Goal: Browse casually: Explore the website without a specific task or goal

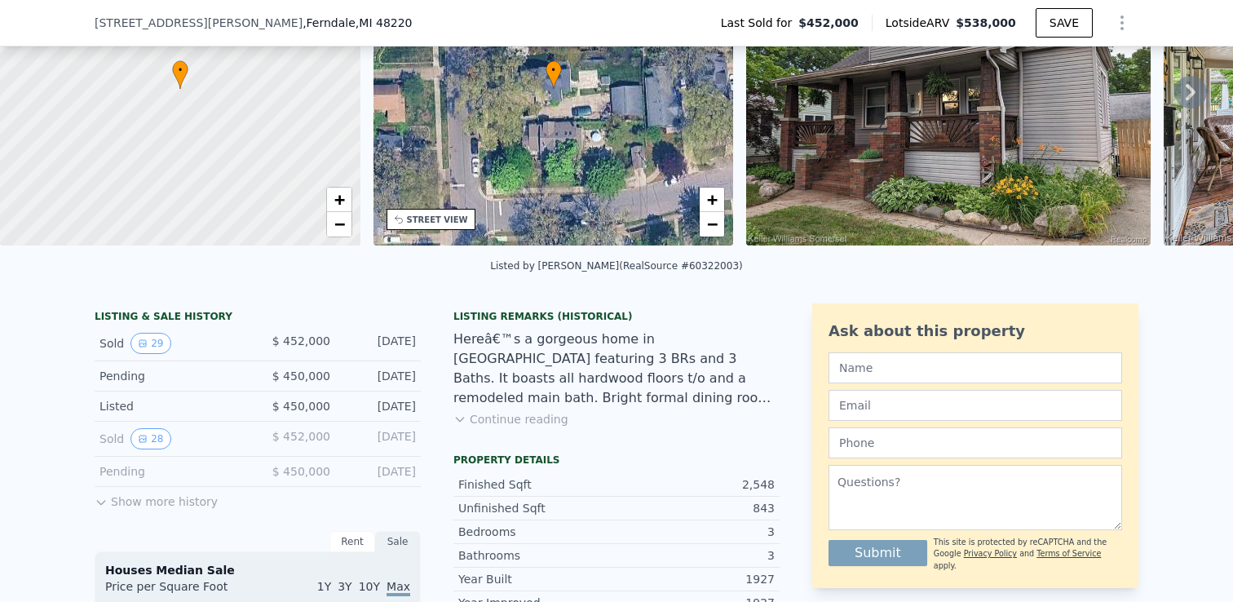
scroll to position [116, 0]
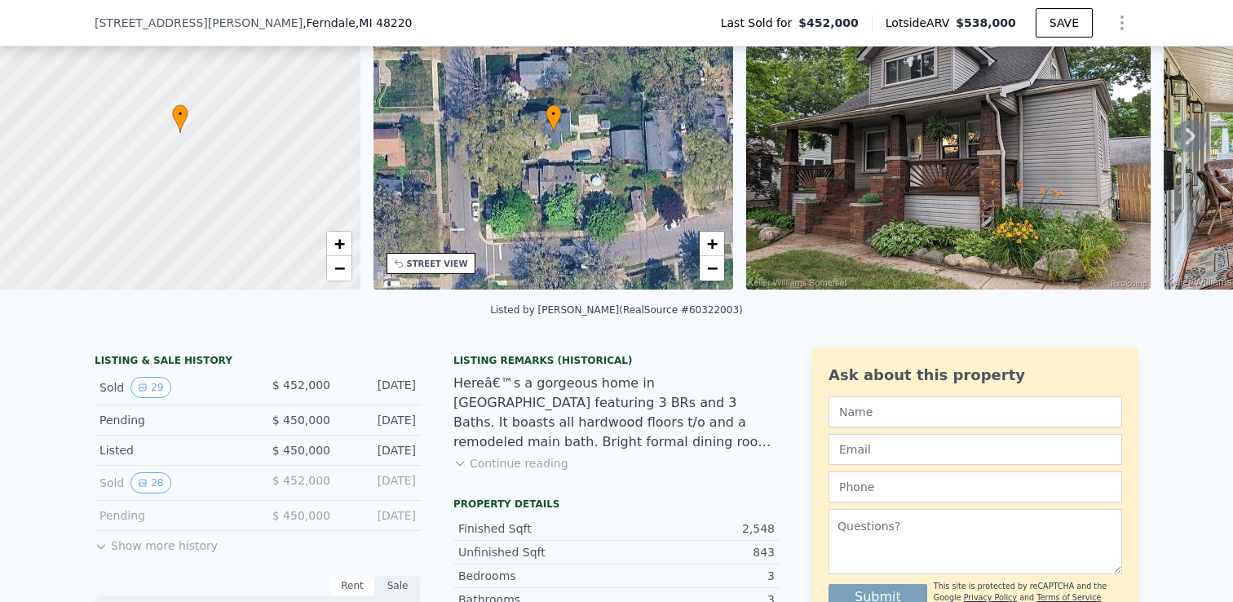
click at [1179, 140] on icon at bounding box center [1191, 136] width 33 height 33
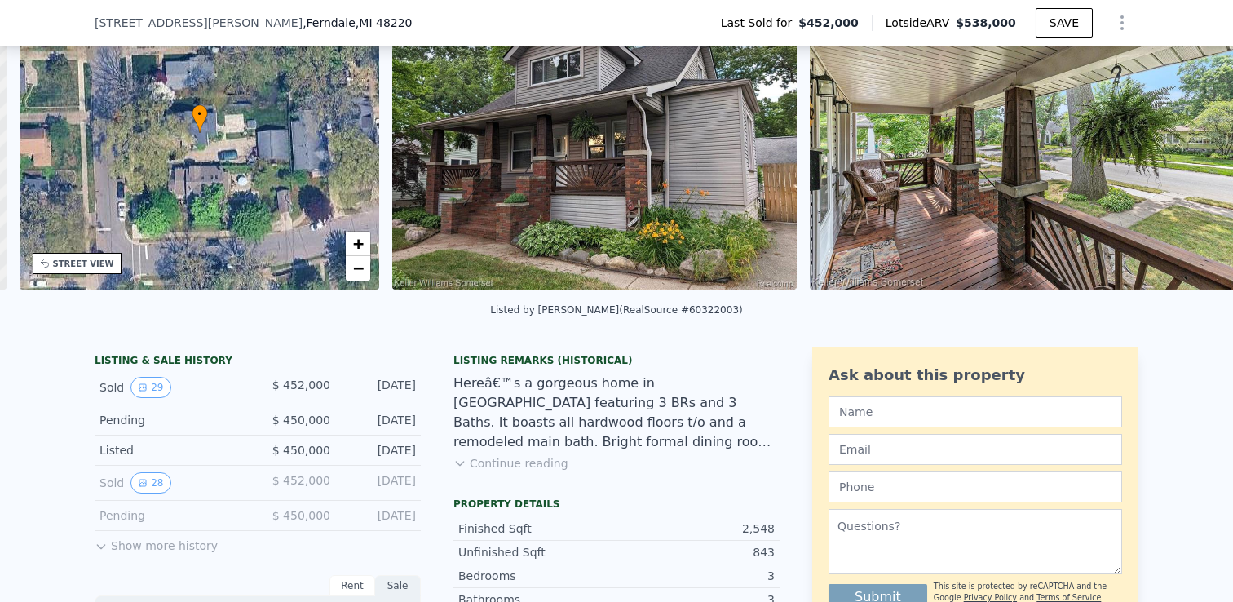
scroll to position [0, 379]
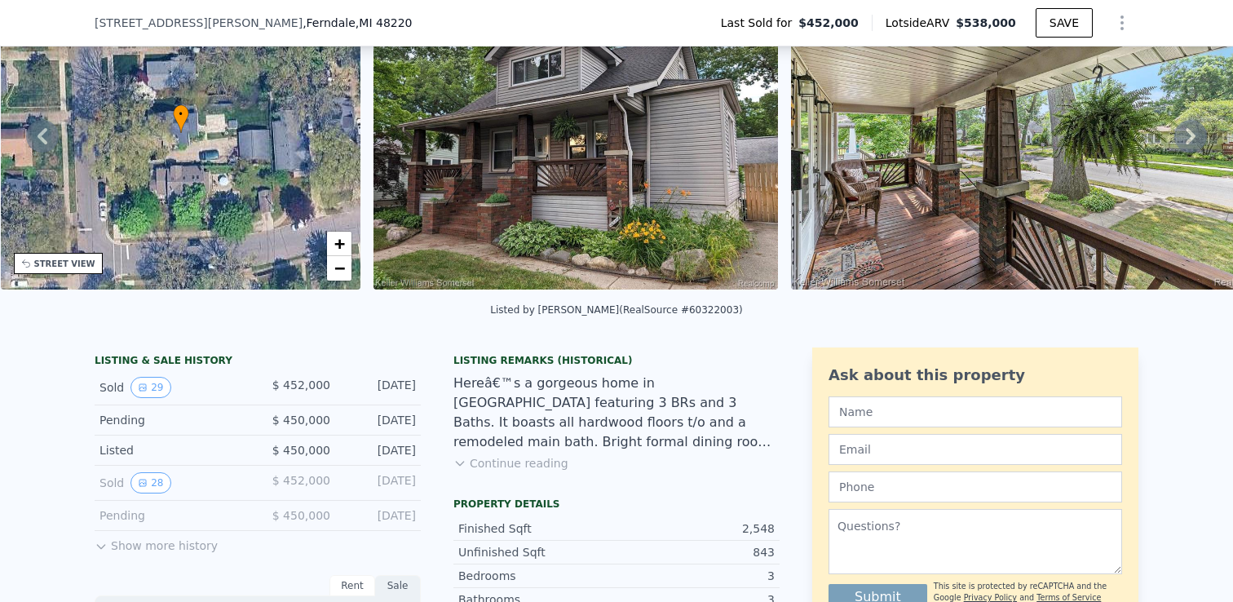
click at [1185, 142] on icon at bounding box center [1191, 136] width 33 height 33
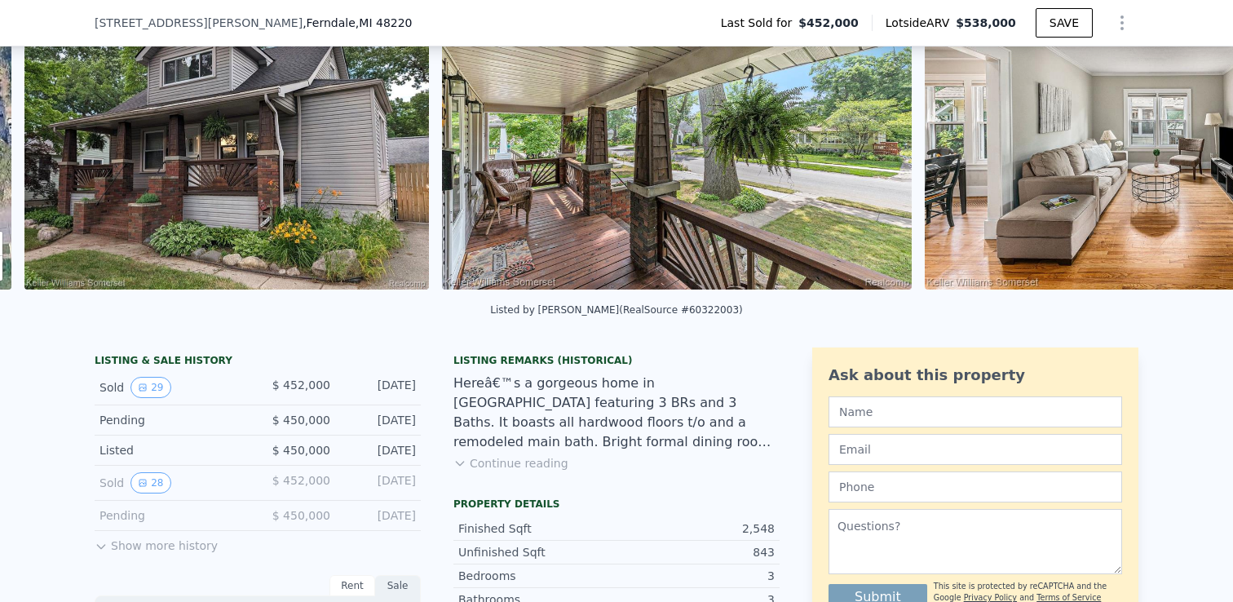
scroll to position [0, 746]
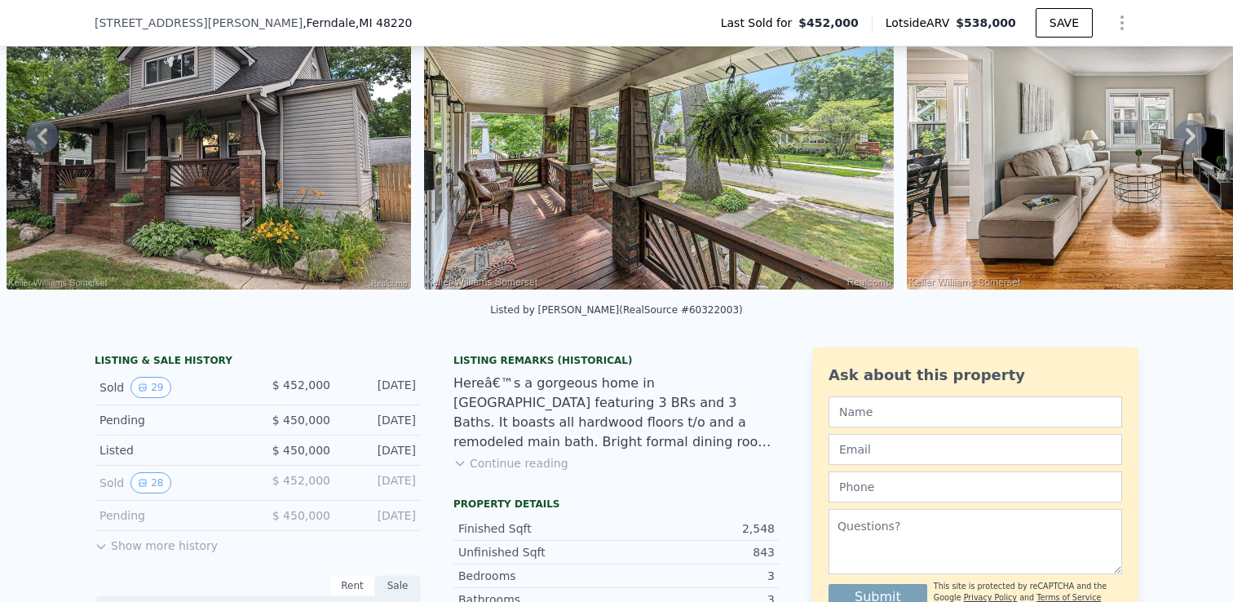
click at [1185, 142] on div "• + − • + − STREET VIEW Loading... SATELLITE VIEW" at bounding box center [616, 135] width 1233 height 319
click at [1175, 139] on icon at bounding box center [1191, 136] width 33 height 33
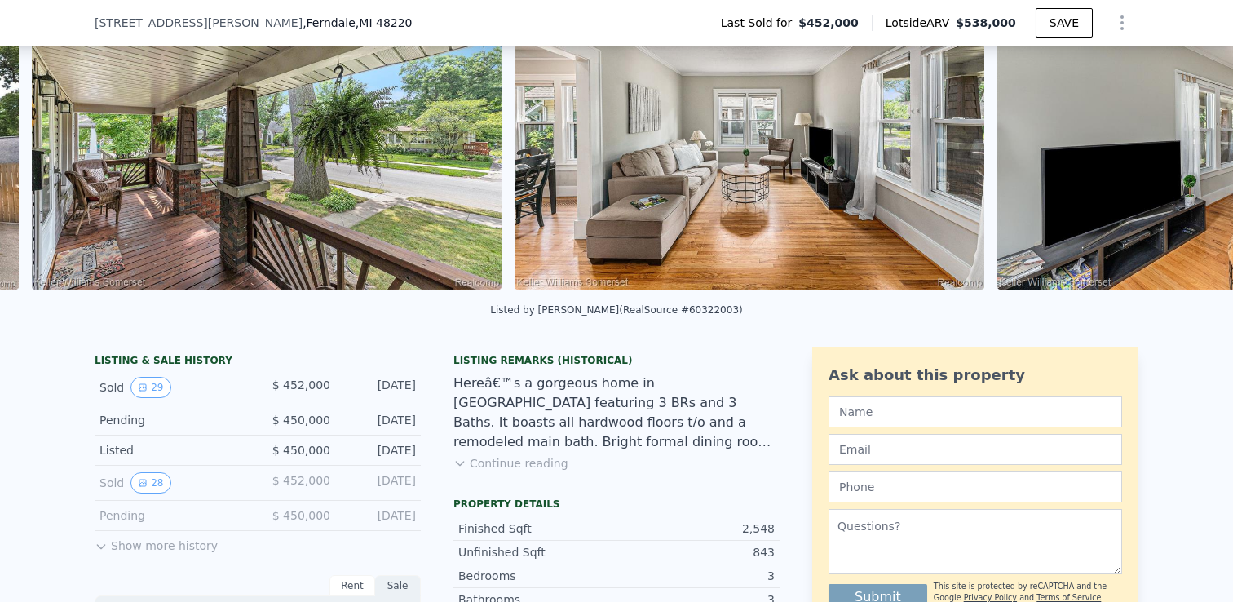
scroll to position [0, 1163]
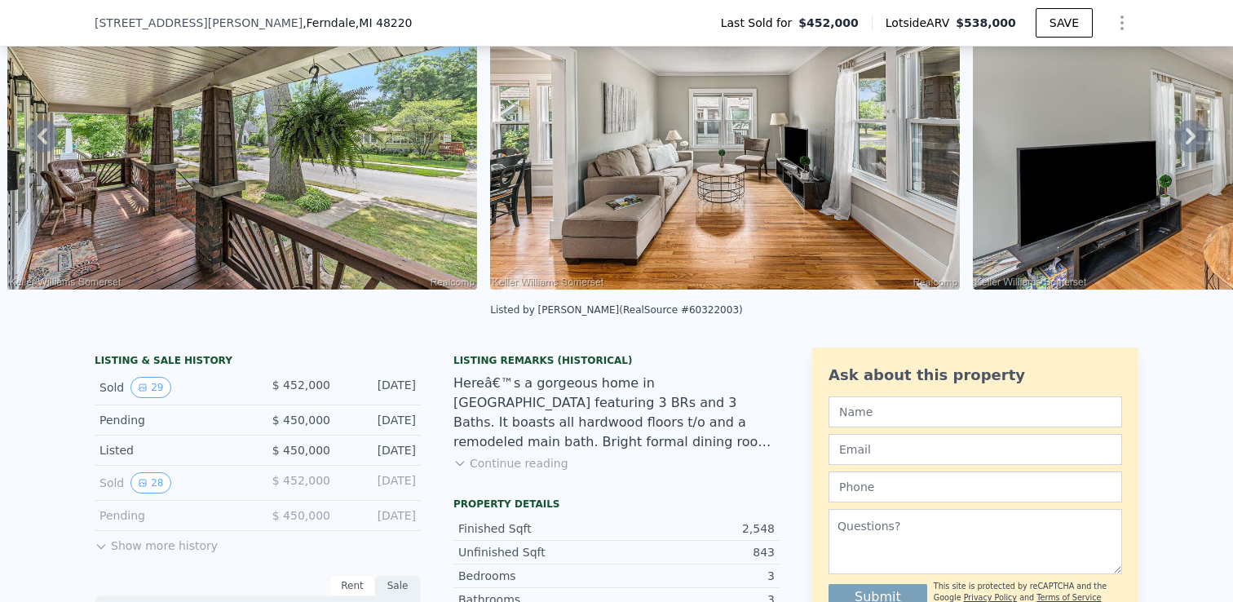
click at [1175, 139] on icon at bounding box center [1191, 136] width 33 height 33
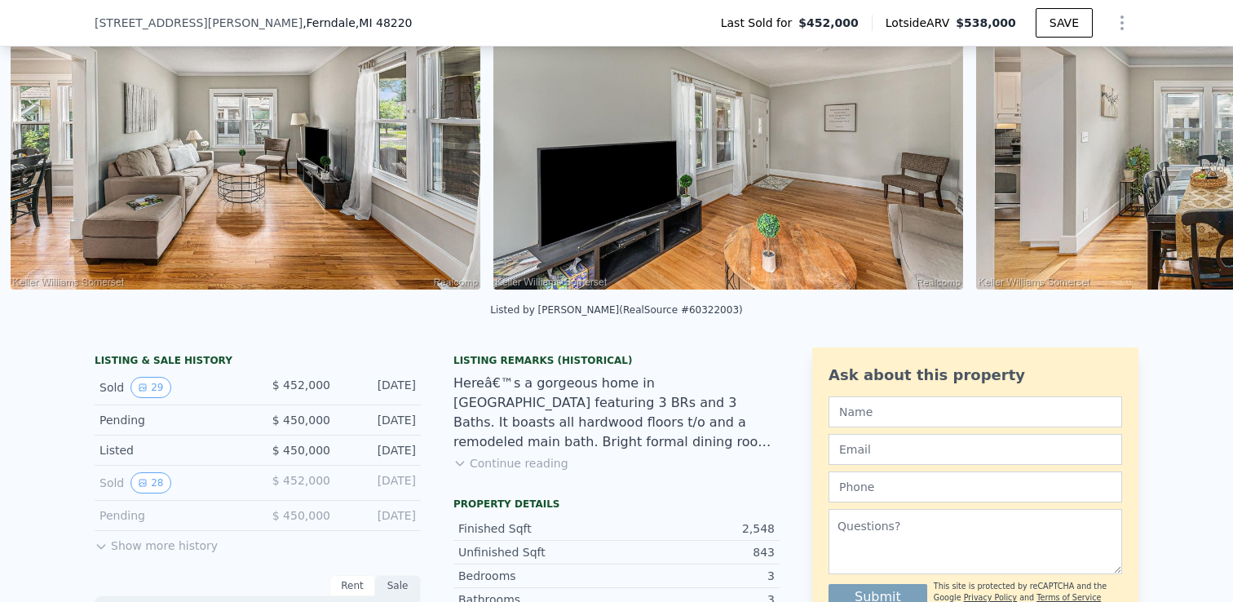
scroll to position [0, 1646]
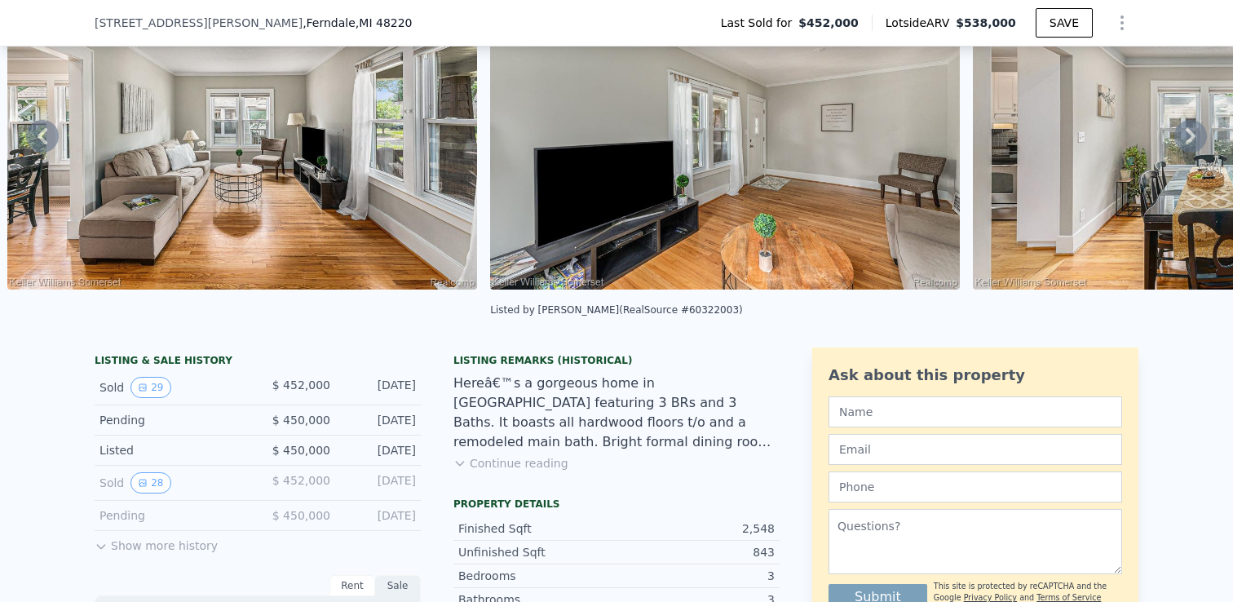
click at [1175, 139] on icon at bounding box center [1191, 136] width 33 height 33
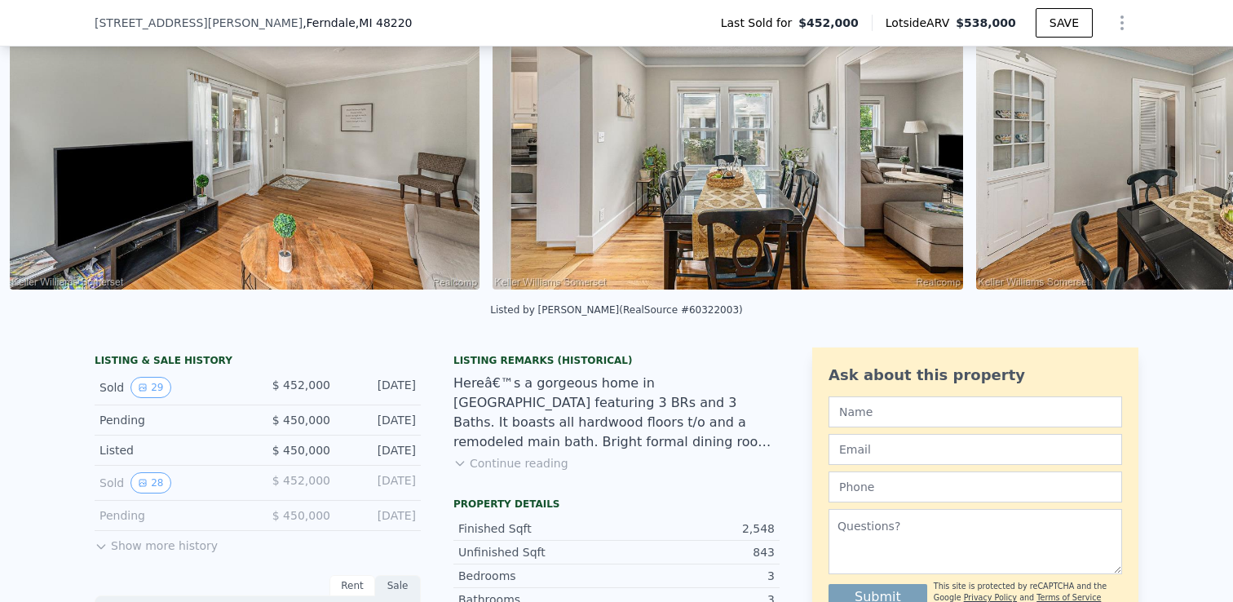
scroll to position [0, 2129]
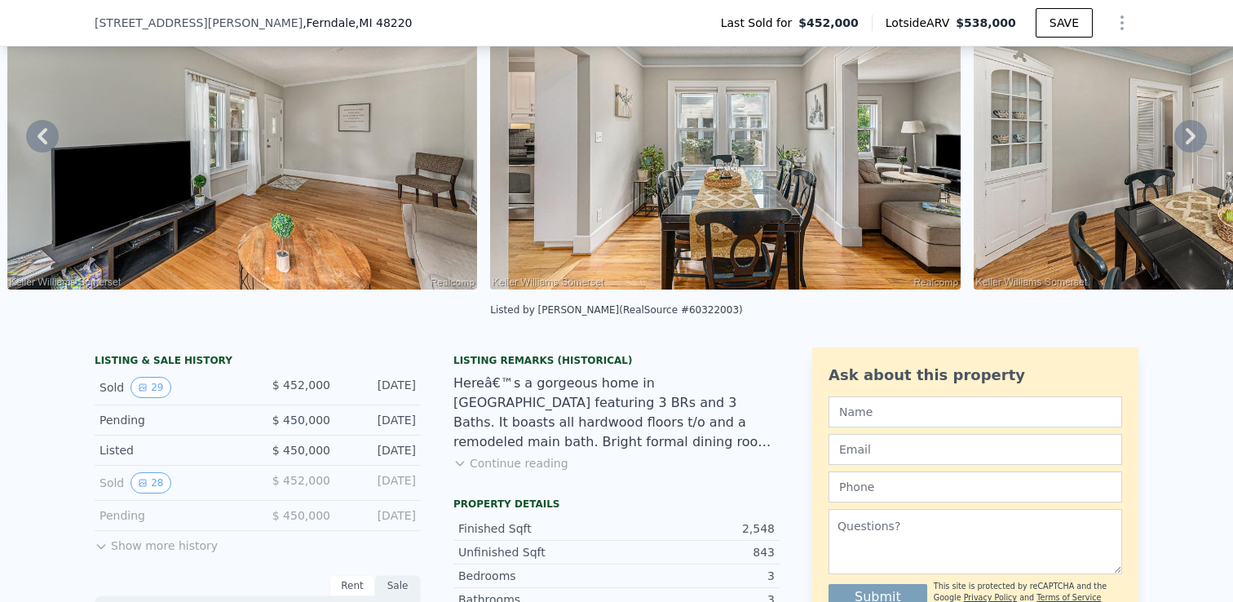
click at [1175, 139] on icon at bounding box center [1191, 136] width 33 height 33
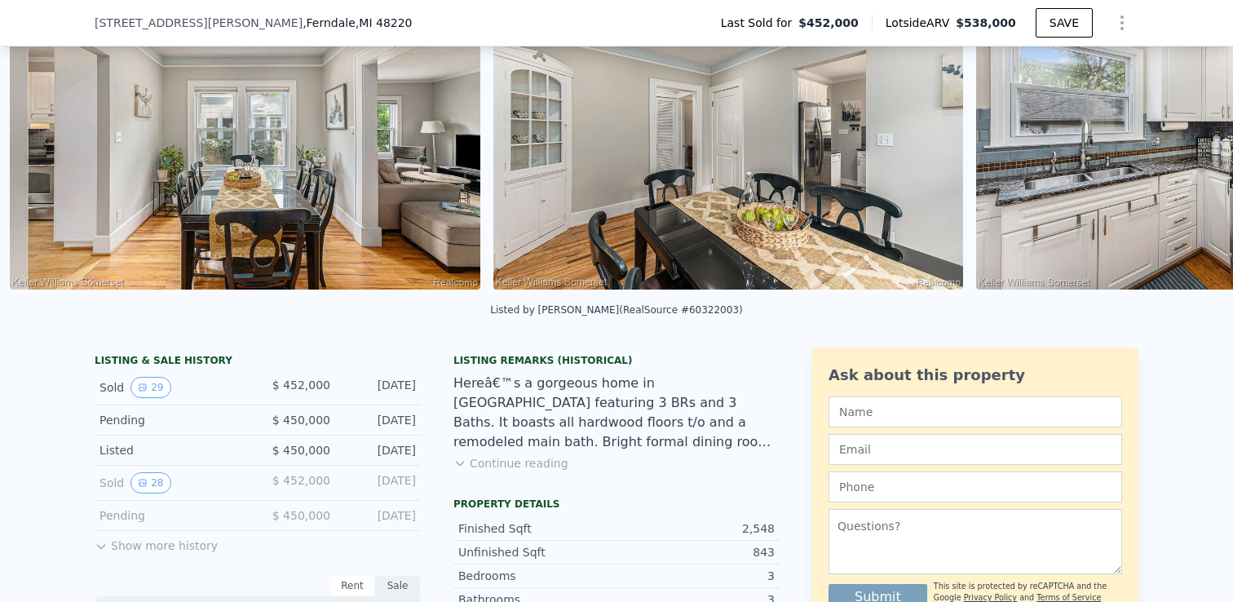
scroll to position [0, 2612]
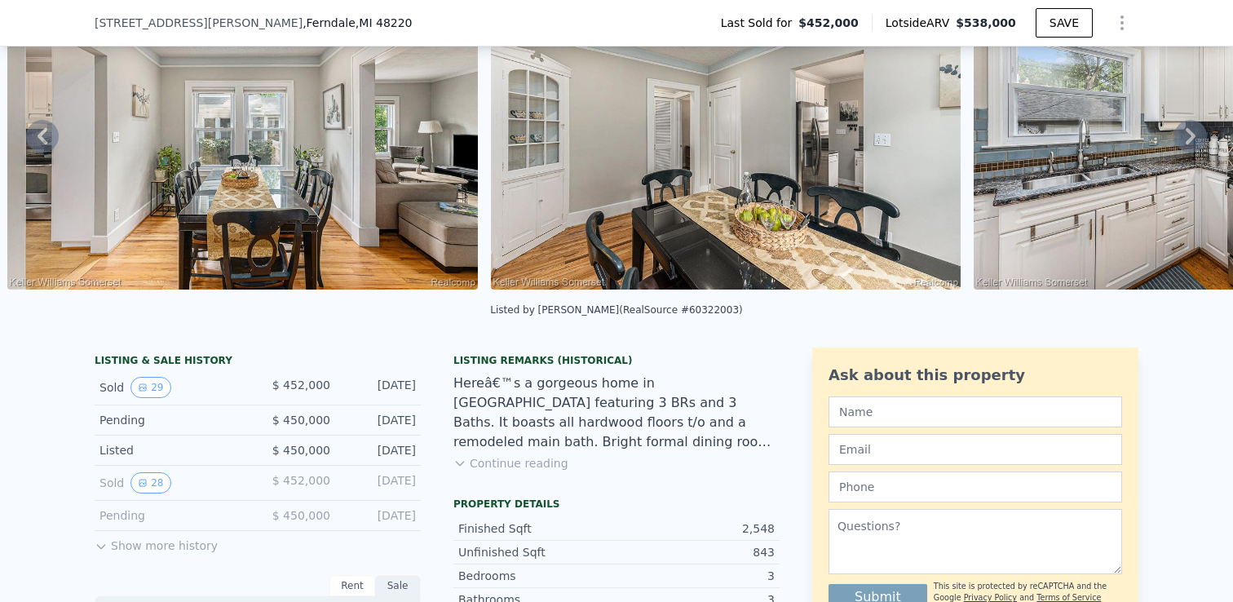
click at [1175, 139] on icon at bounding box center [1191, 136] width 33 height 33
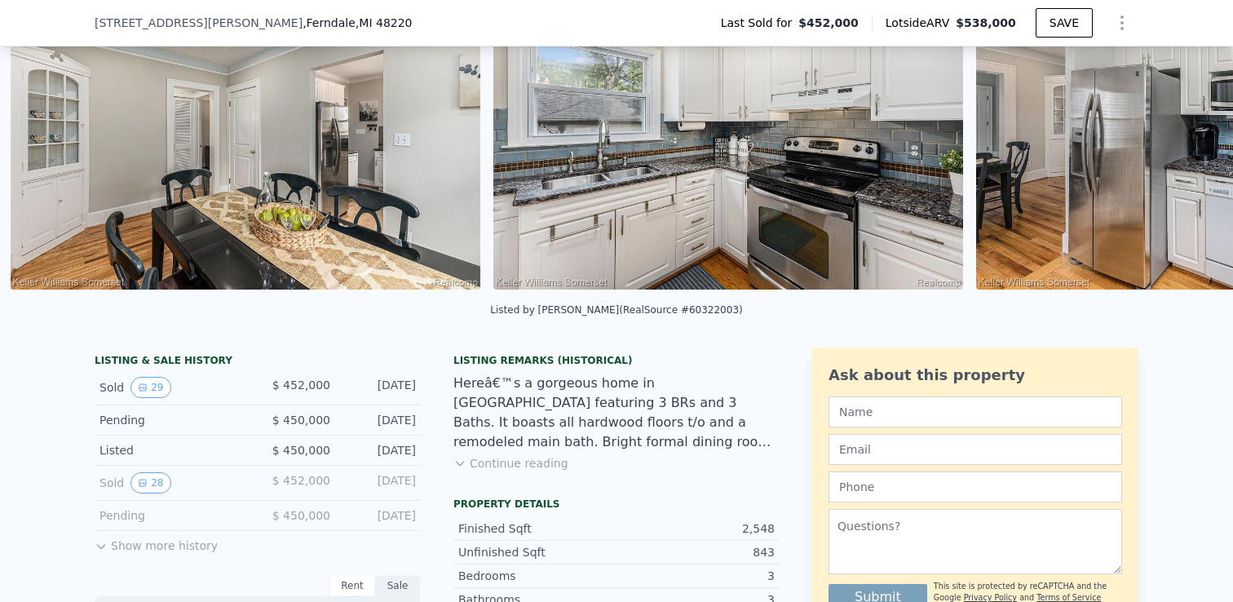
scroll to position [0, 3095]
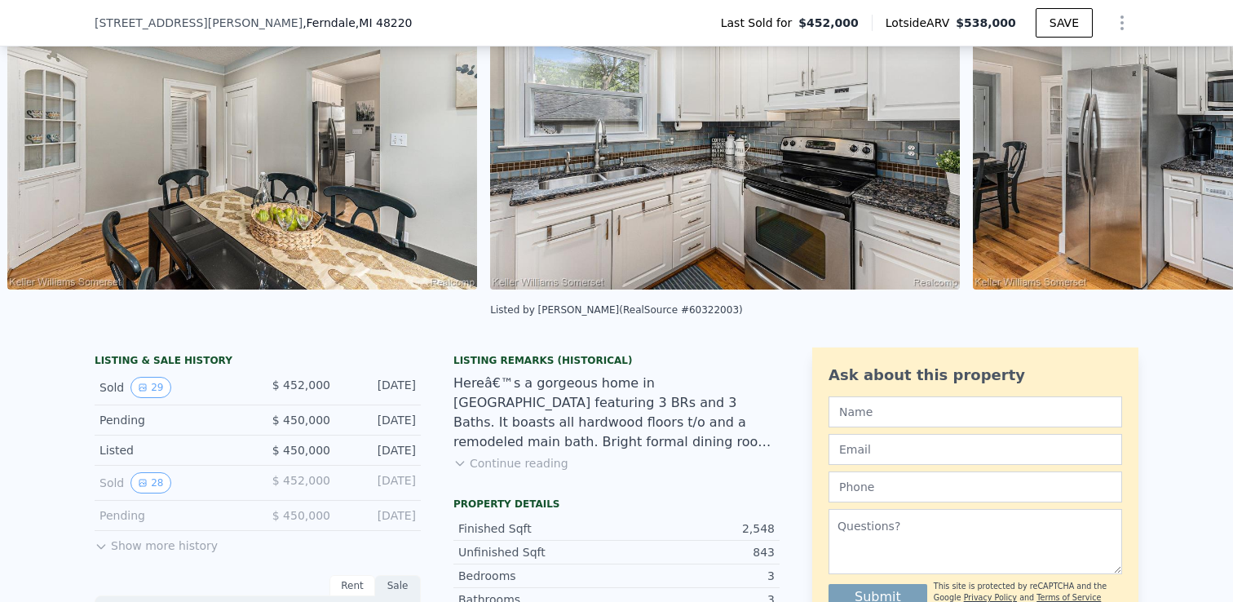
click at [1175, 139] on img at bounding box center [1207, 132] width 469 height 313
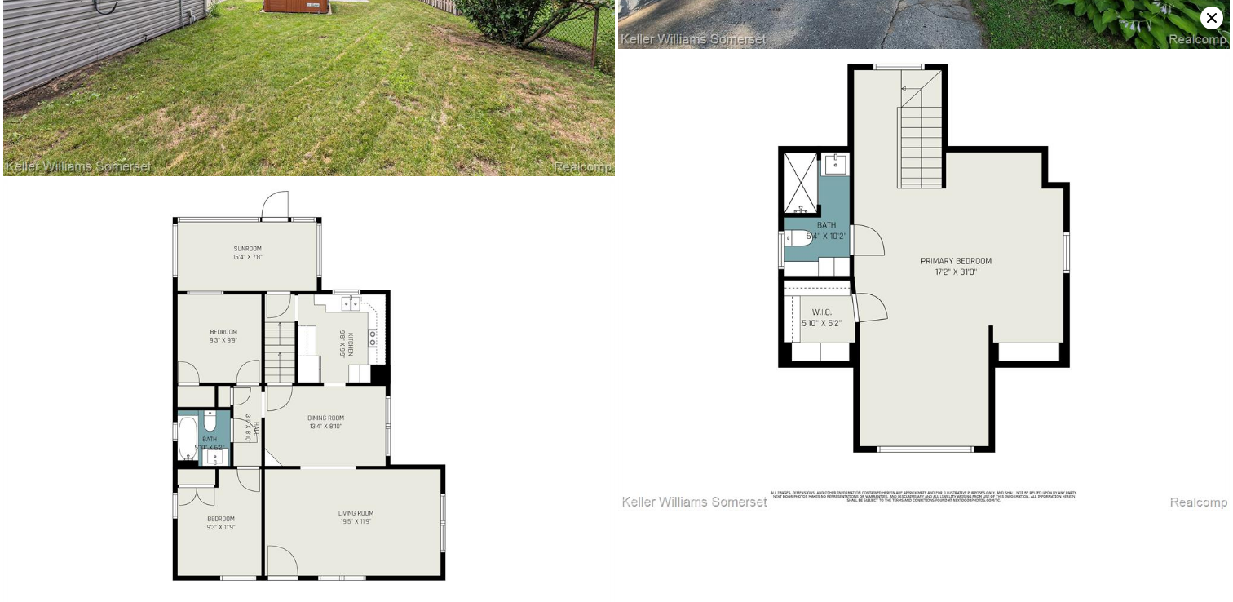
scroll to position [5166, 0]
